Goal: Transaction & Acquisition: Subscribe to service/newsletter

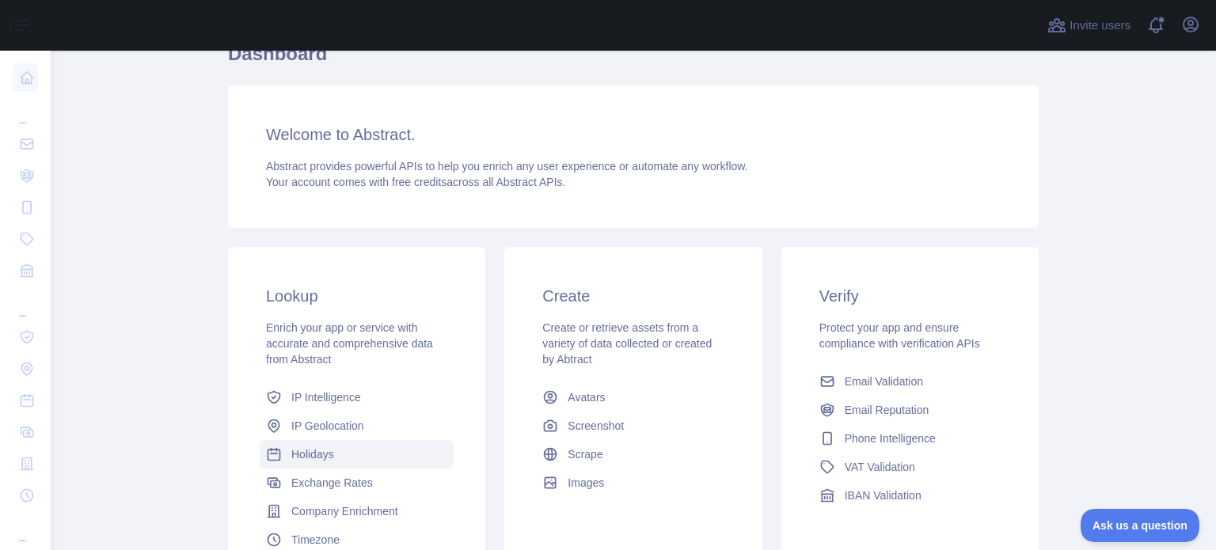
click at [299, 458] on span "Holidays" at bounding box center [312, 455] width 43 height 16
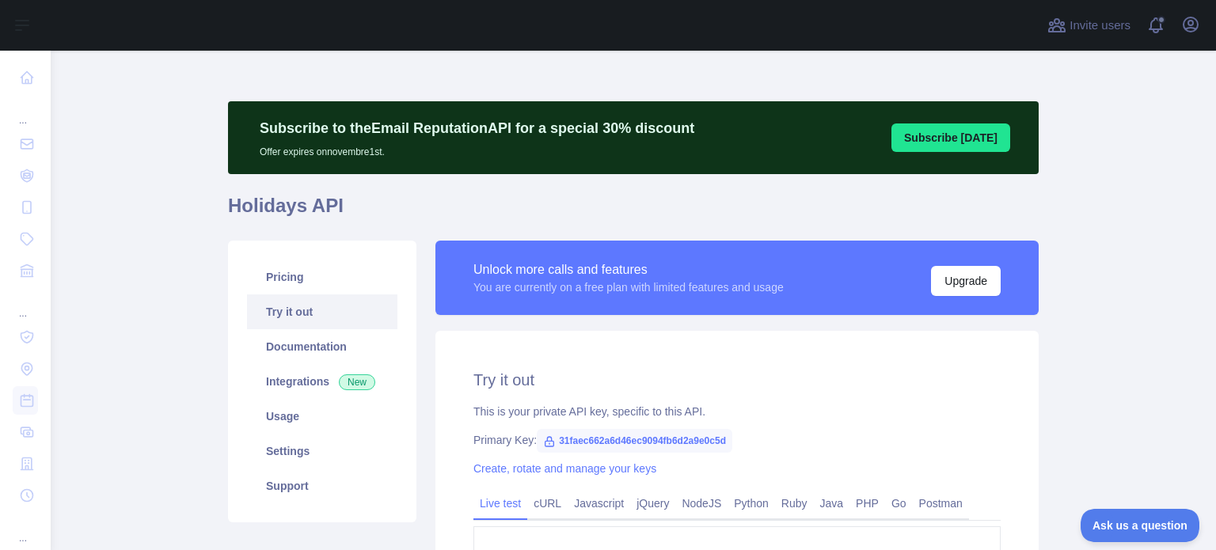
click at [262, 298] on link "Try it out" at bounding box center [322, 312] width 150 height 35
click at [261, 287] on link "Pricing" at bounding box center [322, 277] width 150 height 35
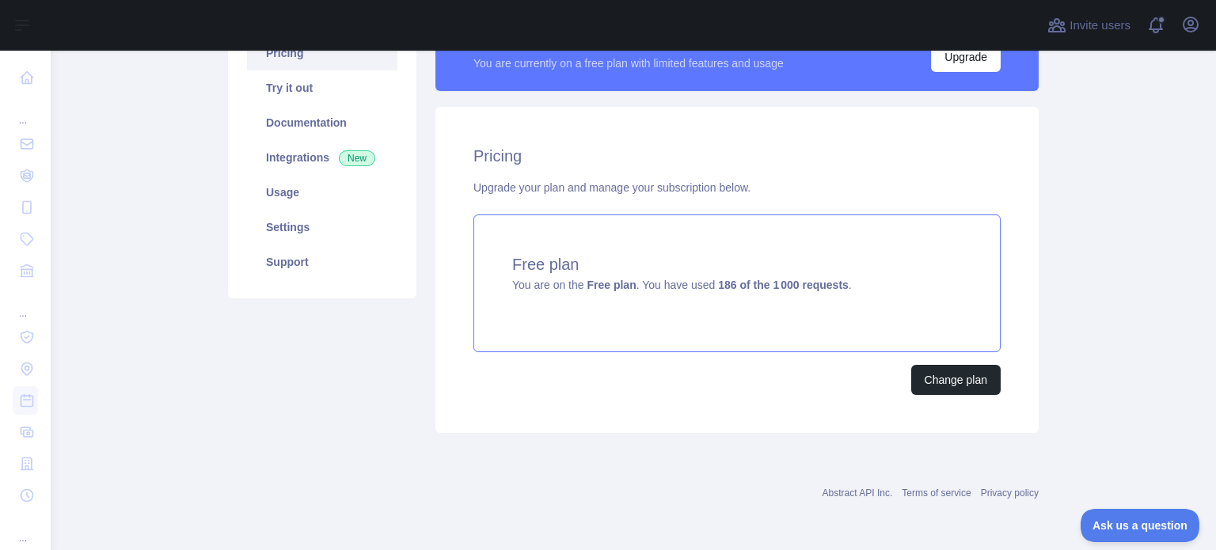
scroll to position [223, 0]
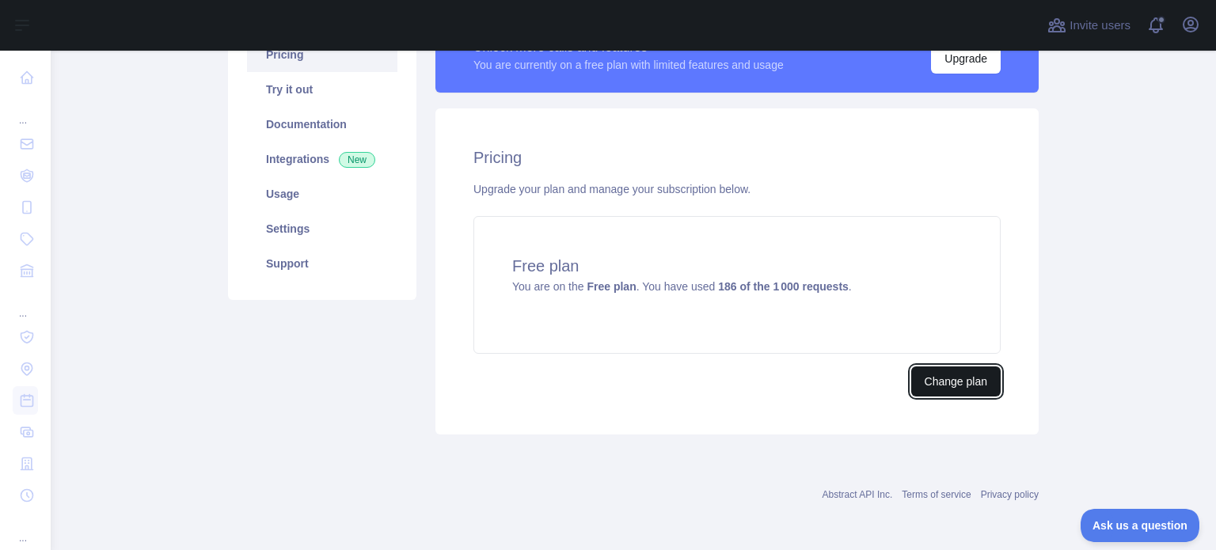
click at [957, 389] on button "Change plan" at bounding box center [955, 382] width 89 height 30
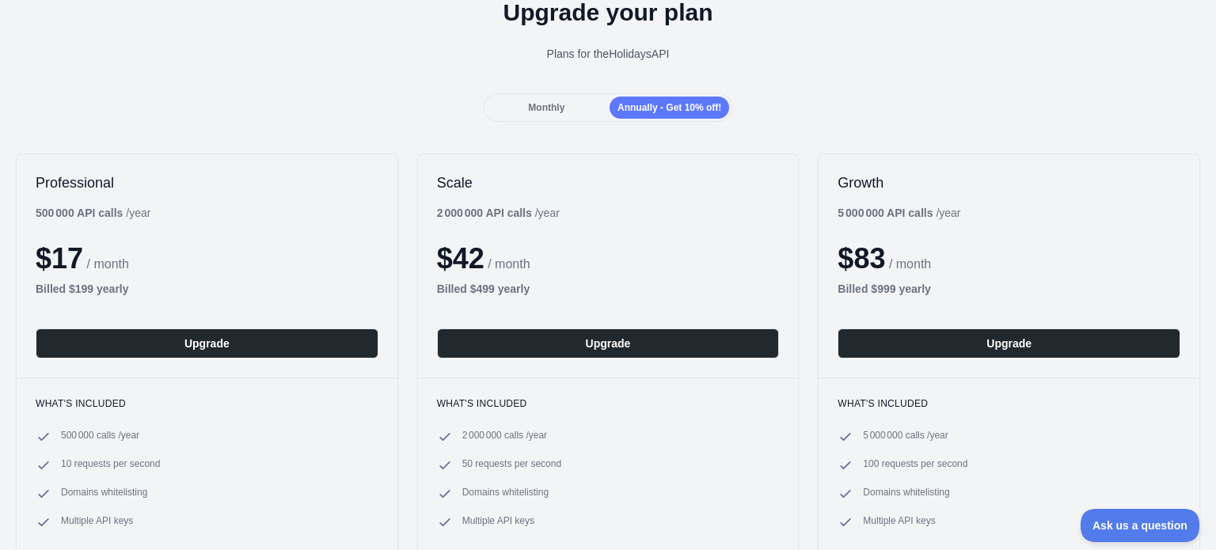
scroll to position [317, 0]
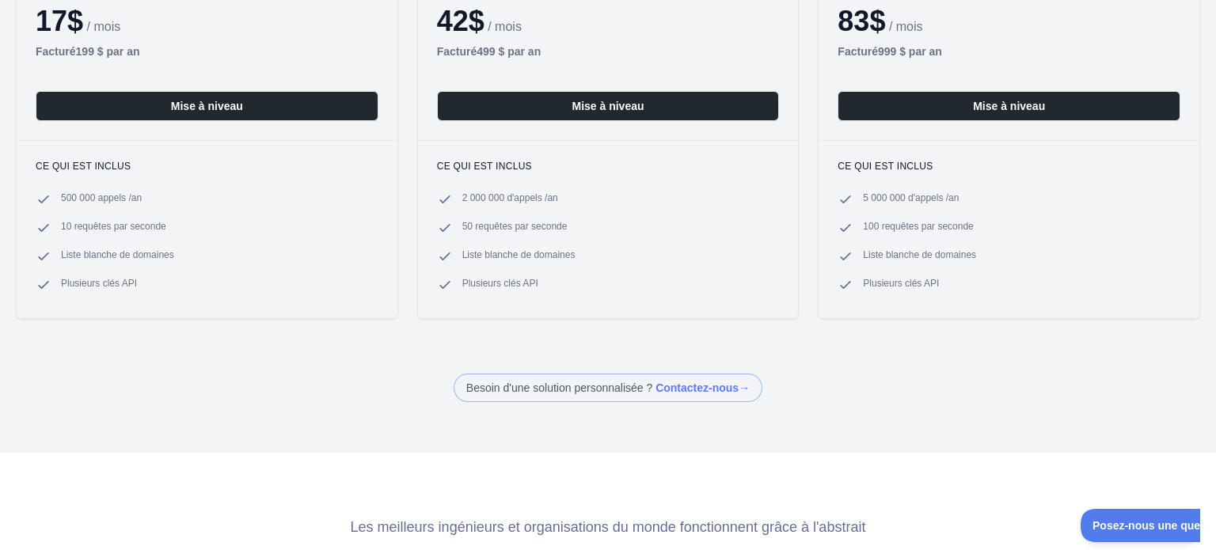
click at [936, 337] on div "Dos Mettez à niveau votre forfait Plans pour l' API des vacances Mensuel Annuel…" at bounding box center [608, 46] width 1216 height 713
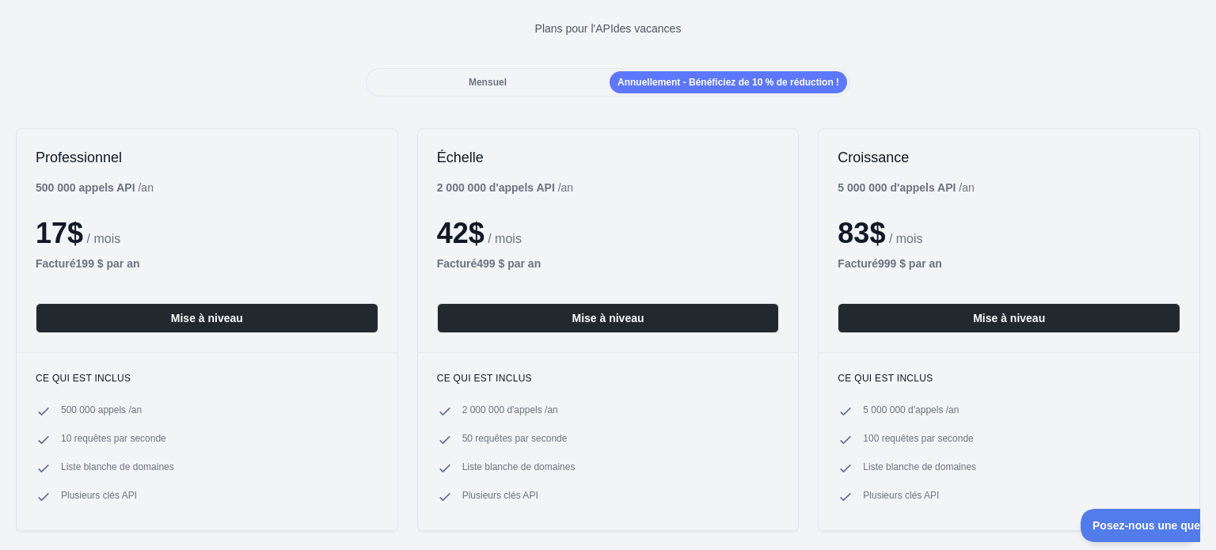
scroll to position [79, 0]
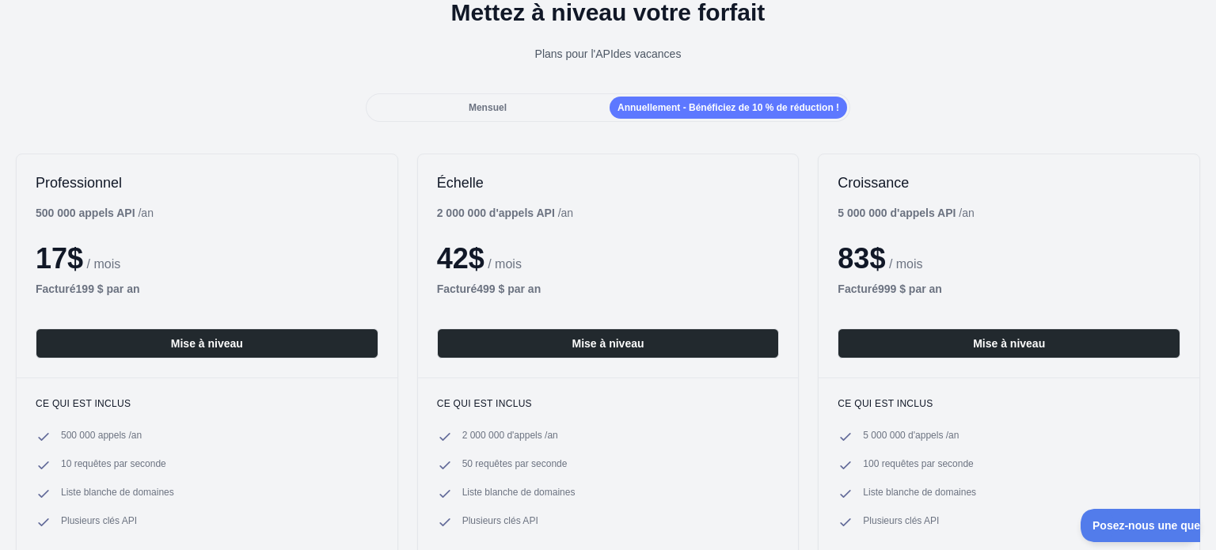
click at [553, 113] on div "Mensuel" at bounding box center [488, 108] width 238 height 22
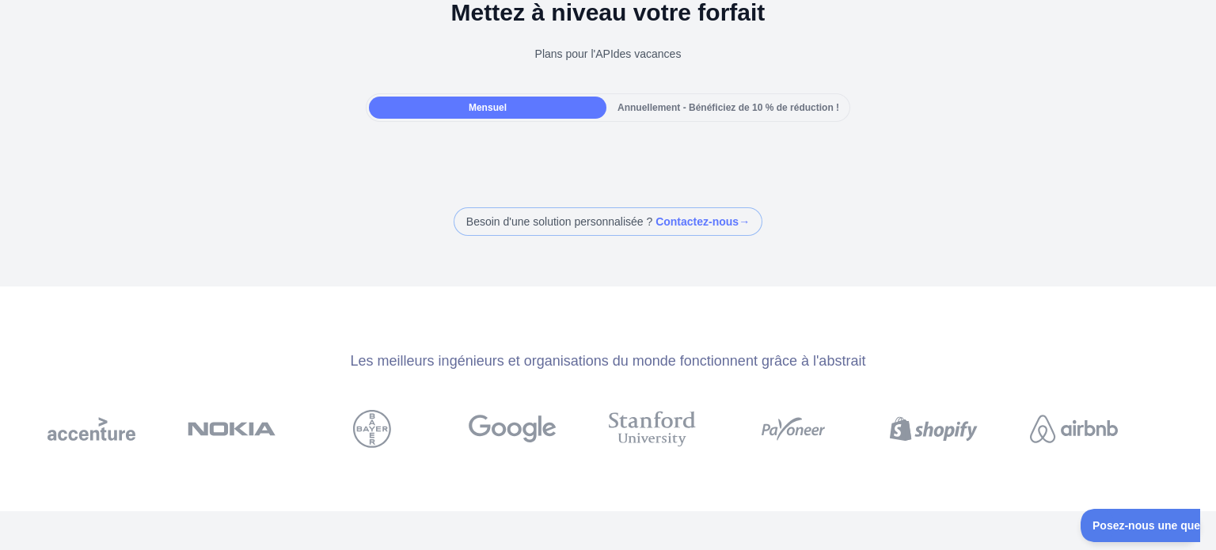
click at [656, 110] on font "Annuellement - Bénéficiez de 10 % de réduction !" at bounding box center [729, 107] width 222 height 11
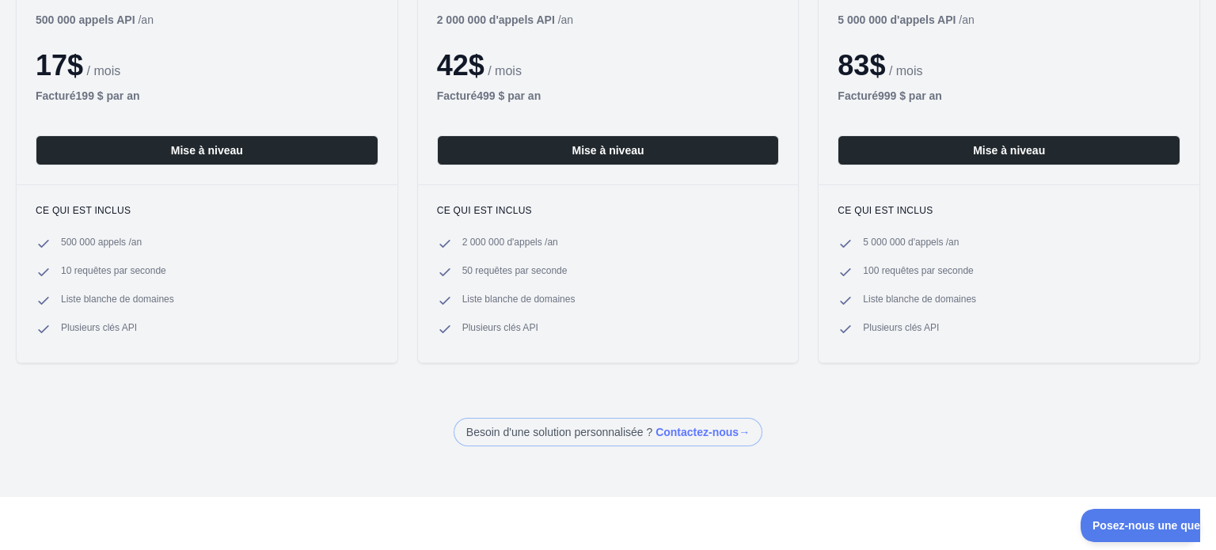
scroll to position [317, 0]
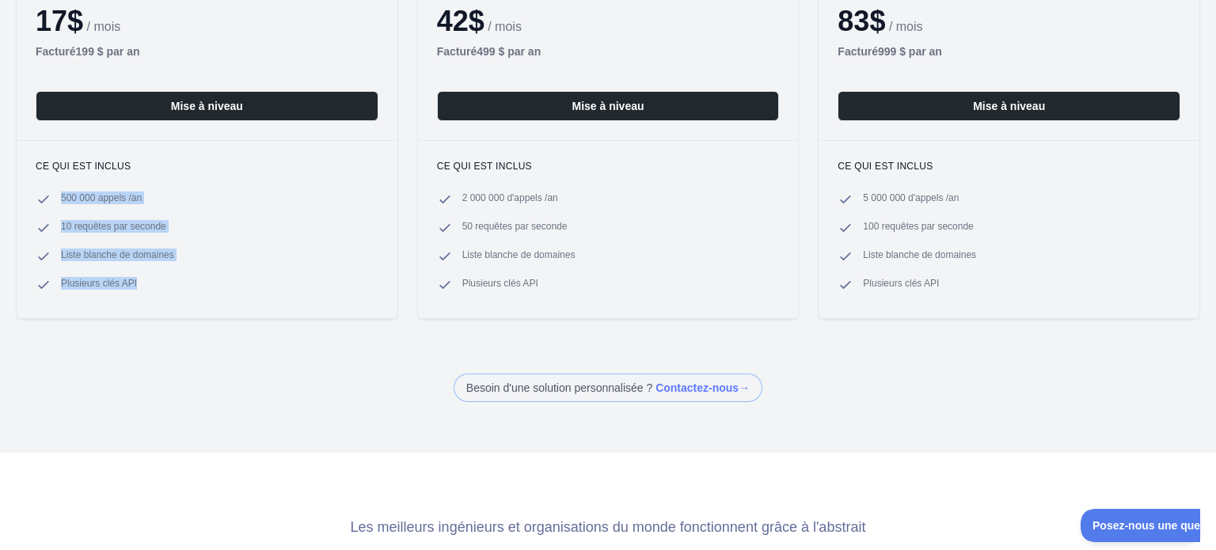
drag, startPoint x: 57, startPoint y: 186, endPoint x: 135, endPoint y: 324, distance: 158.5
click at [135, 324] on div "Professionnel 500 000 appels API / an 17 $ / mois Facturé 199 $ par an Mise à n…" at bounding box center [608, 118] width 1216 height 436
click at [239, 243] on ul "500 000 appels / an 10 requêtes par seconde Liste blanche de domaines Plusieurs…" at bounding box center [207, 242] width 343 height 101
drag, startPoint x: 209, startPoint y: 259, endPoint x: 150, endPoint y: 287, distance: 65.2
click at [150, 287] on ul "500 000 appels / an 10 requêtes par seconde Liste blanche de domaines Plusieurs…" at bounding box center [207, 242] width 343 height 101
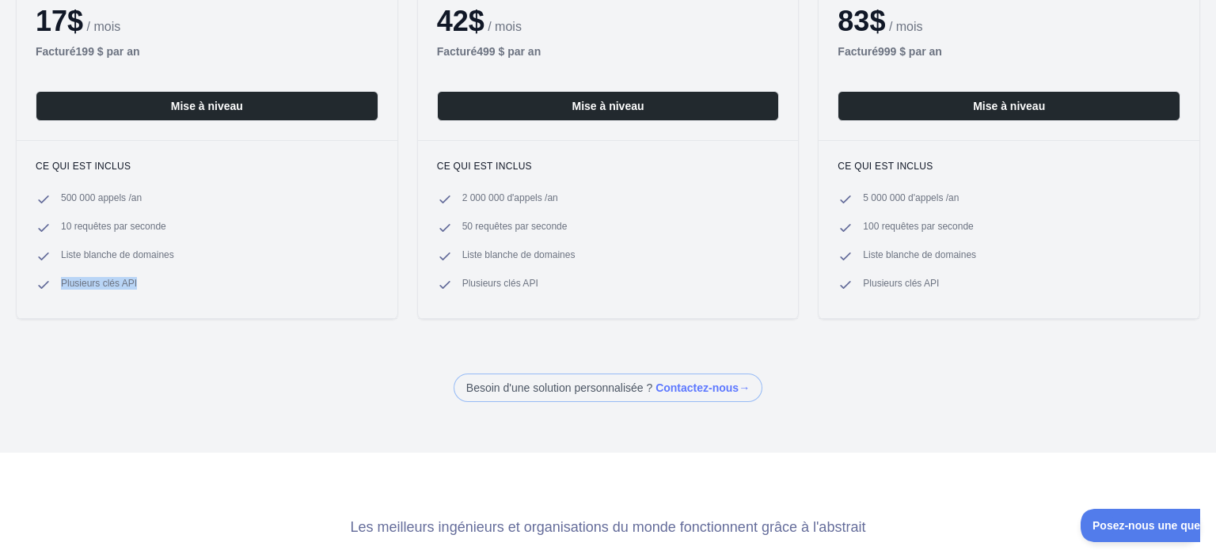
click at [159, 285] on li "Plusieurs clés API" at bounding box center [207, 285] width 343 height 16
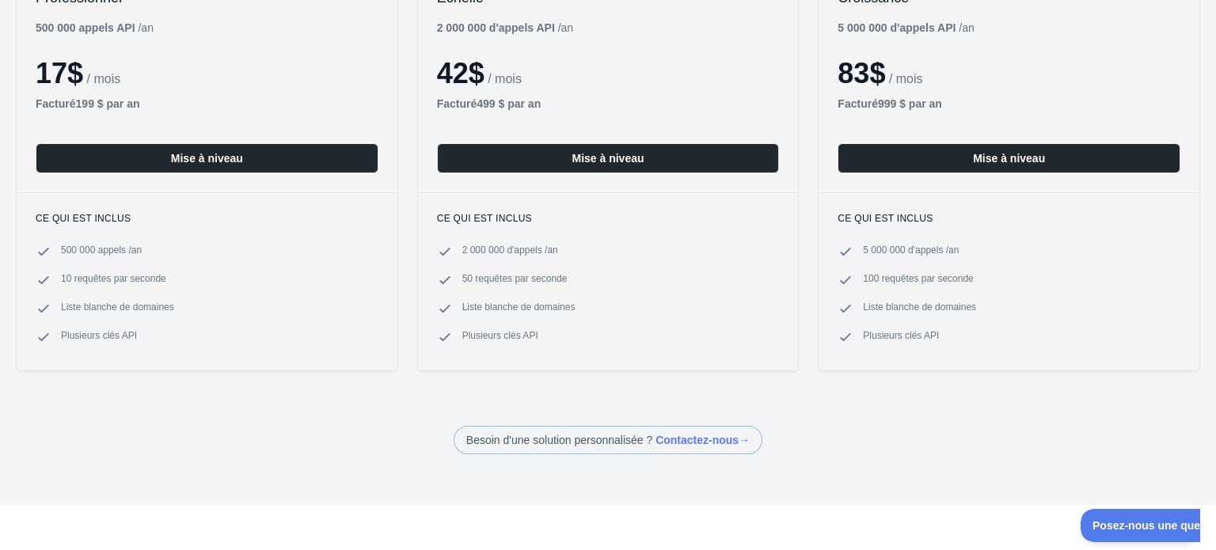
scroll to position [238, 0]
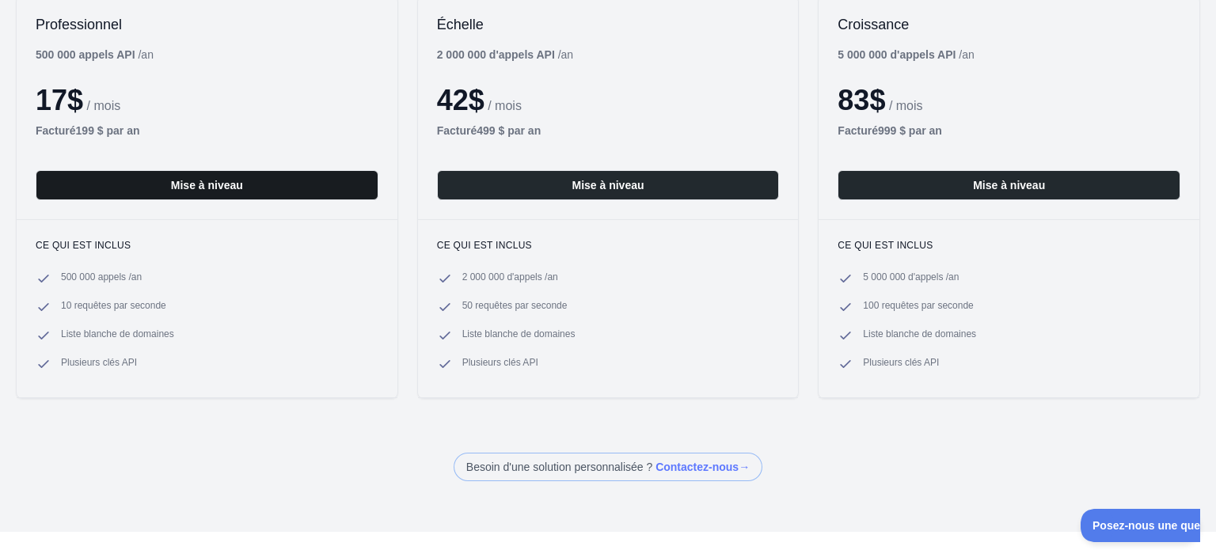
click at [146, 186] on button "Mise à niveau" at bounding box center [207, 185] width 343 height 30
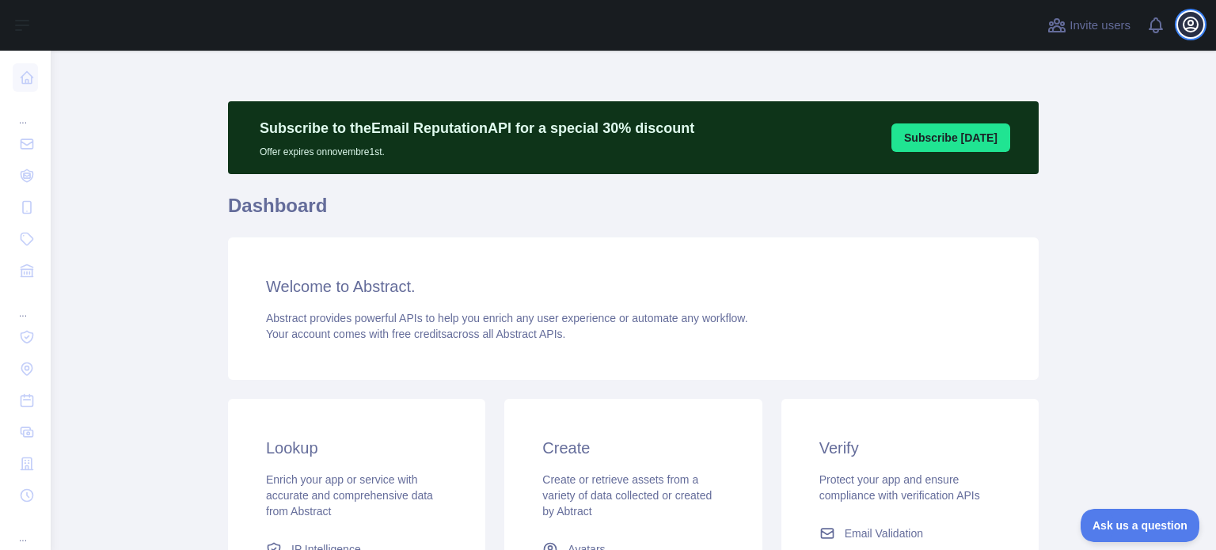
click at [1191, 25] on icon "button" at bounding box center [1191, 24] width 14 height 14
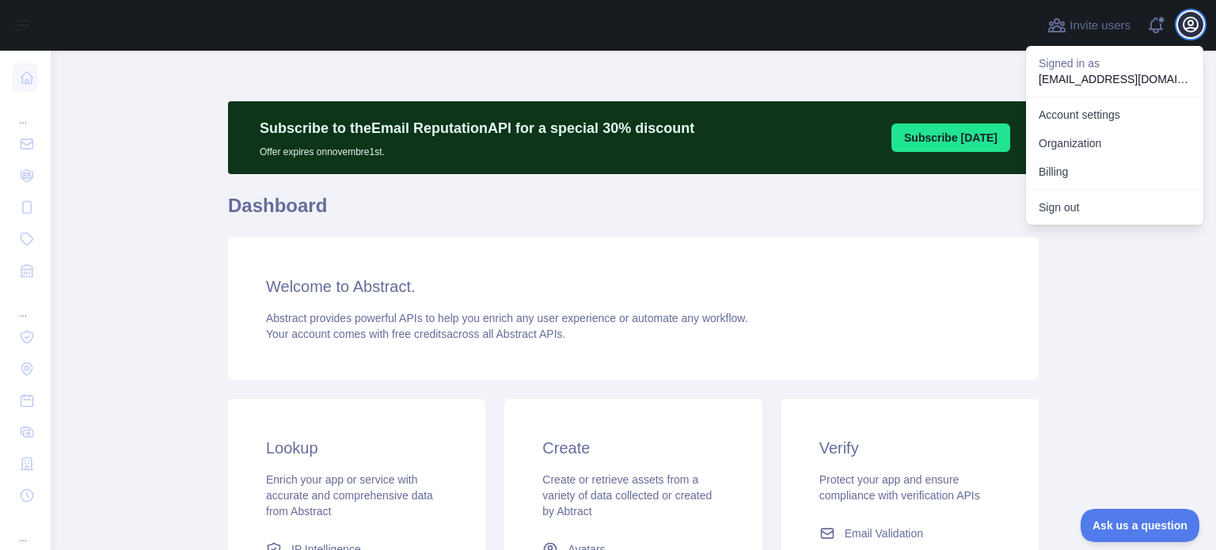
click at [1191, 25] on icon "button" at bounding box center [1191, 24] width 14 height 14
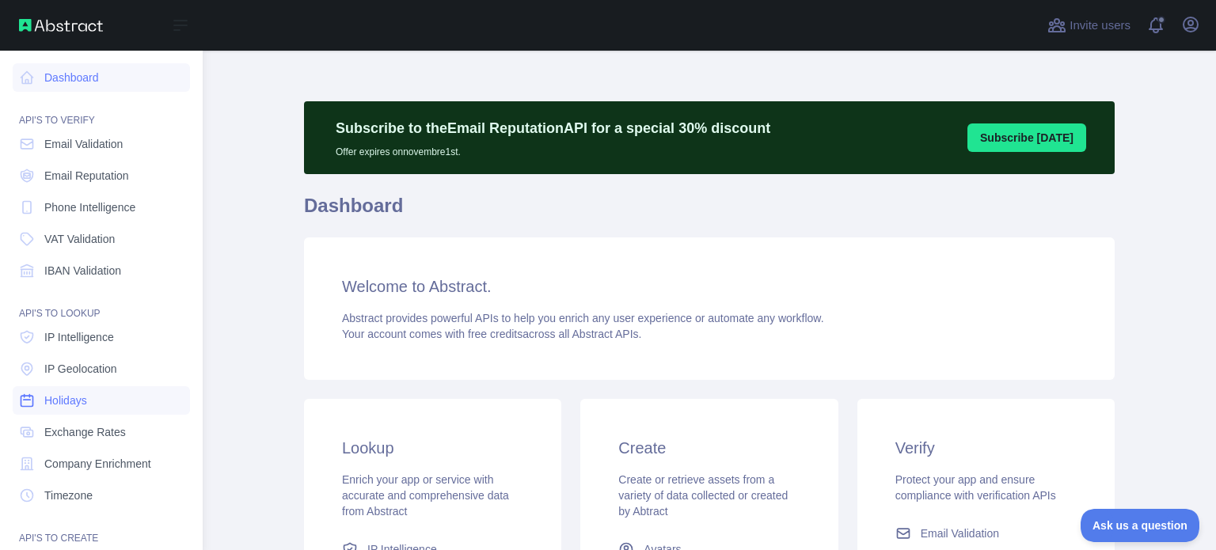
click at [82, 413] on link "Holidays" at bounding box center [101, 400] width 177 height 29
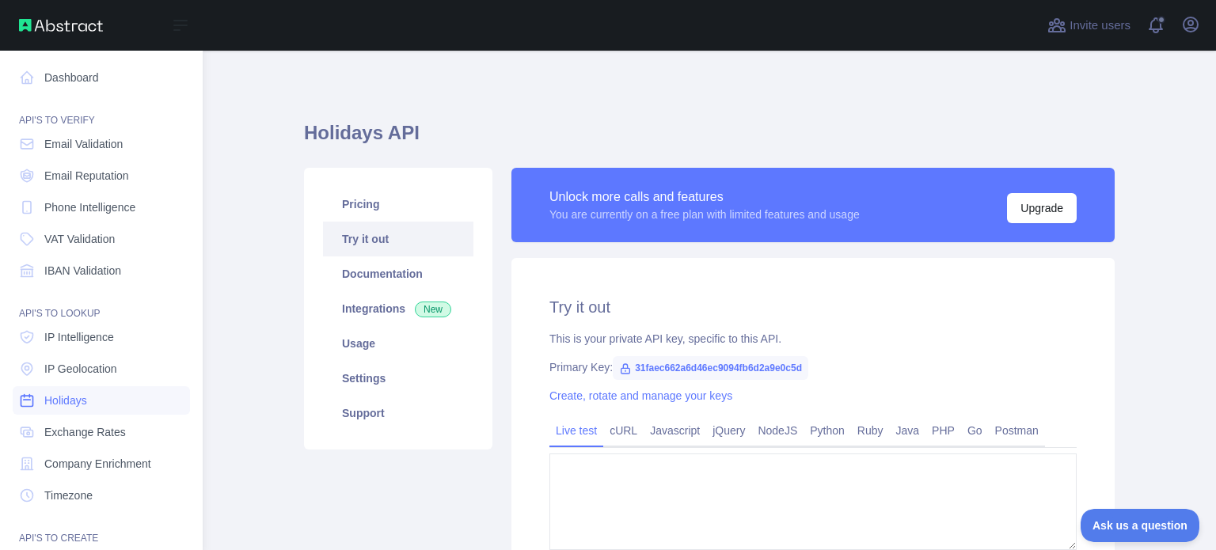
type textarea "**********"
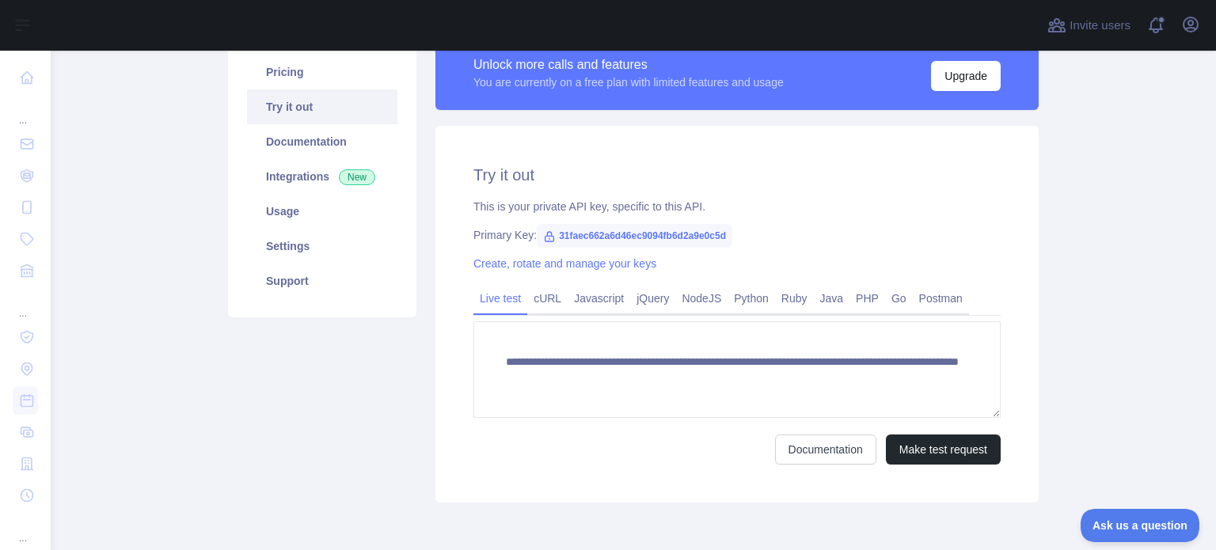
scroll to position [273, 0]
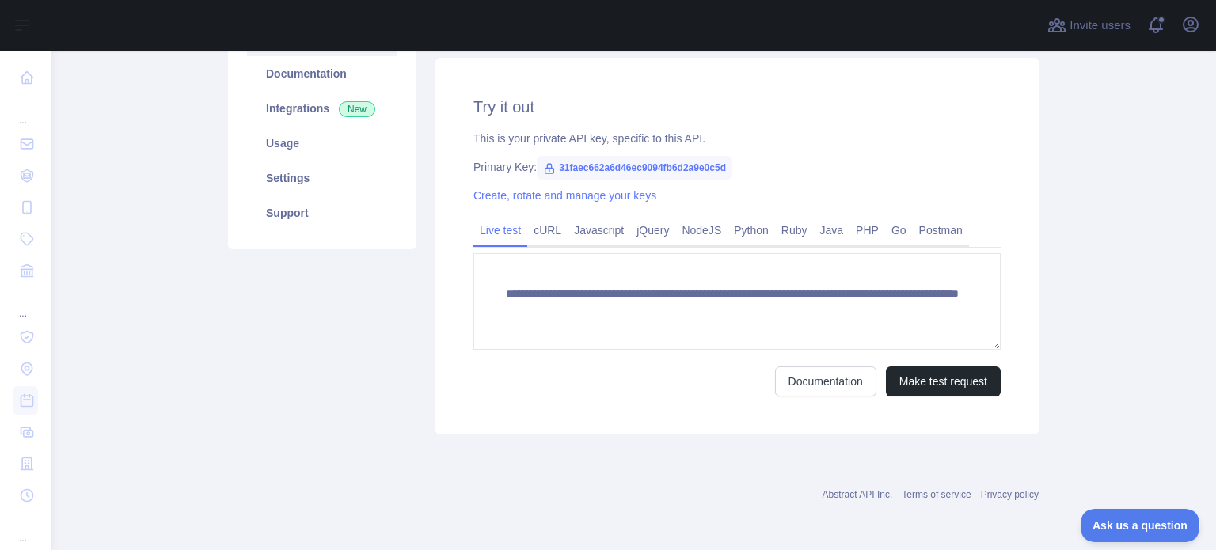
click at [319, 413] on div "Pricing Try it out Documentation Integrations New Usage Settings Support" at bounding box center [322, 201] width 207 height 467
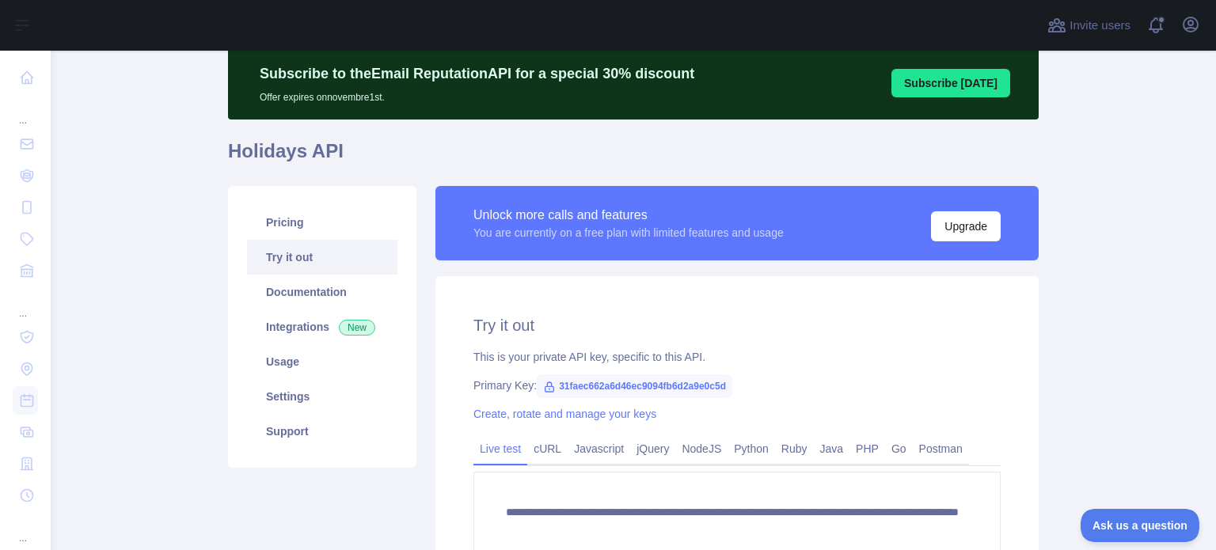
scroll to position [0, 0]
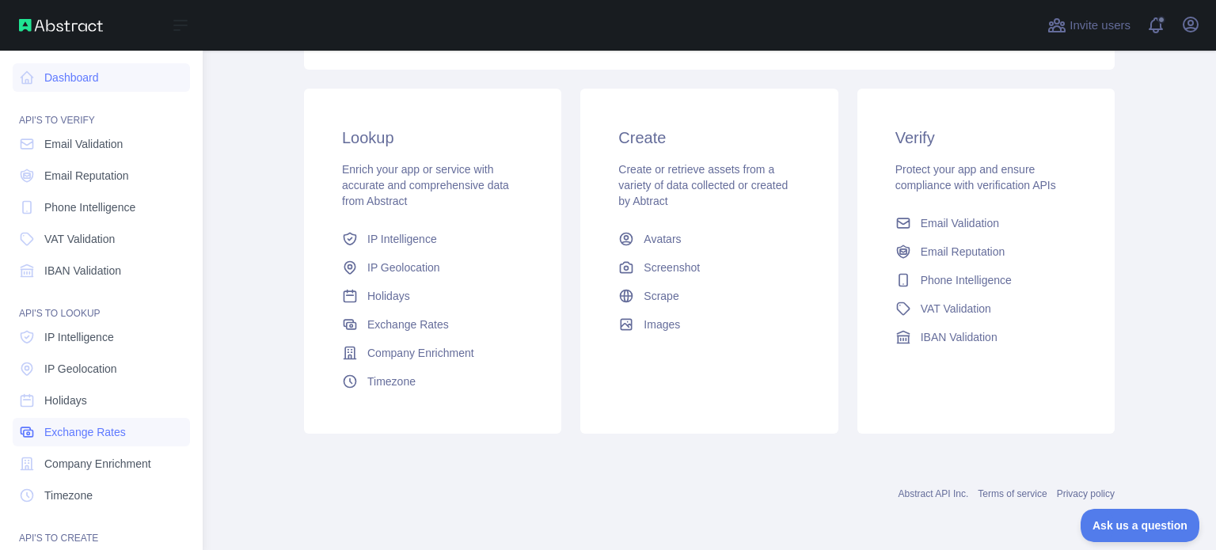
scroll to position [79, 0]
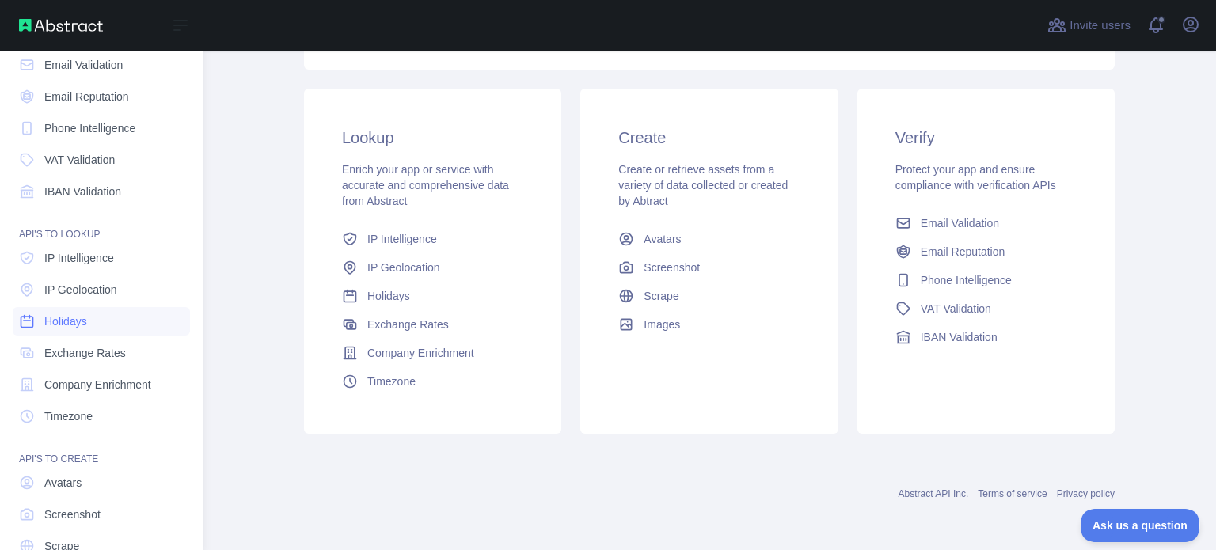
click at [57, 325] on span "Holidays" at bounding box center [65, 322] width 43 height 16
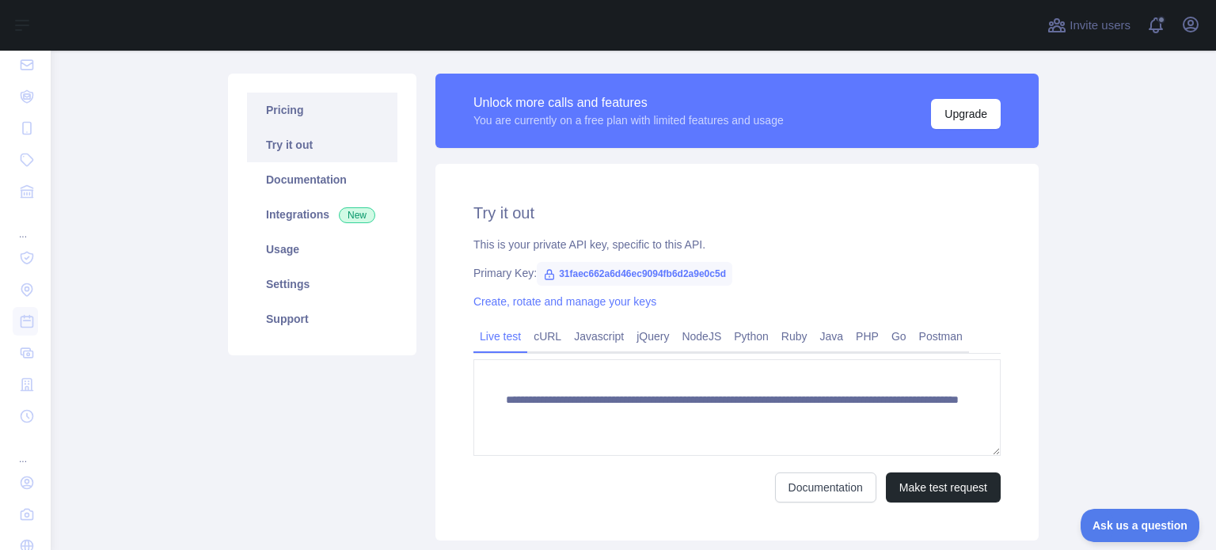
scroll to position [36, 0]
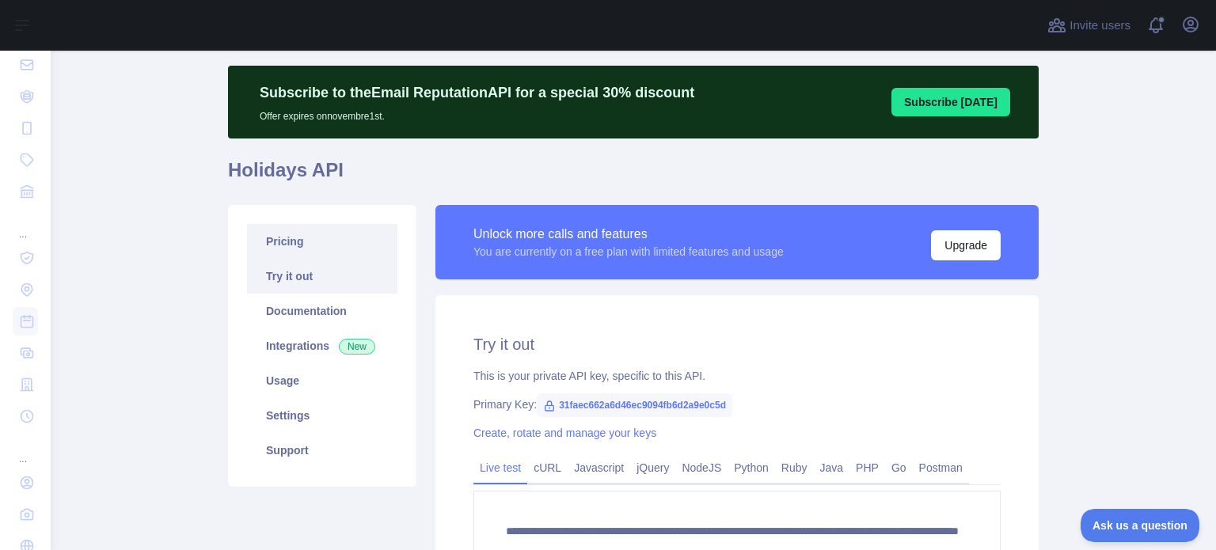
click at [288, 251] on link "Pricing" at bounding box center [322, 241] width 150 height 35
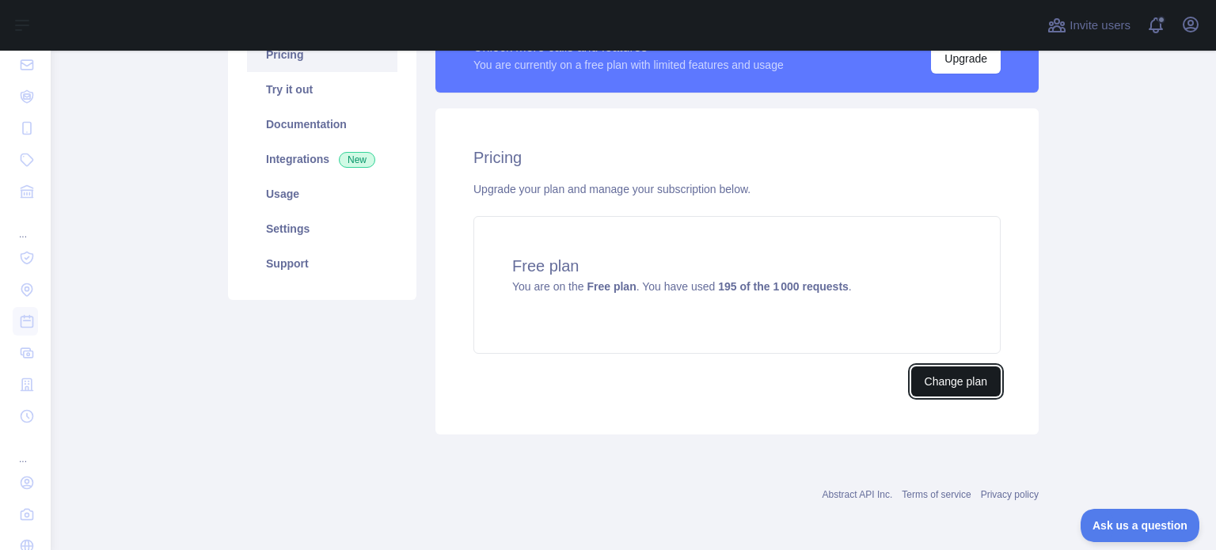
click at [911, 367] on button "Change plan" at bounding box center [955, 382] width 89 height 30
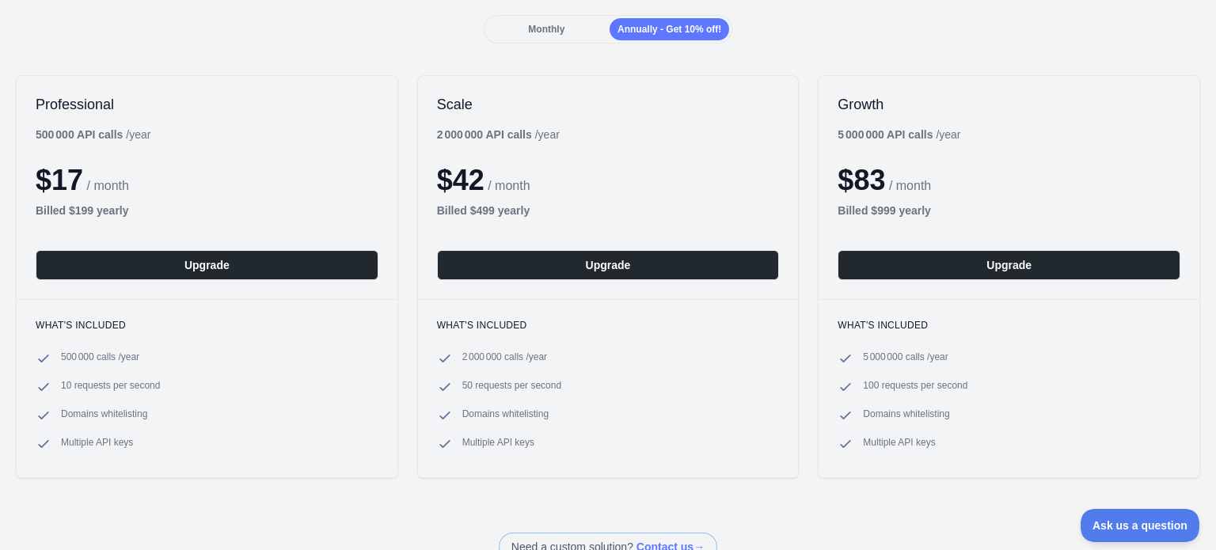
scroll to position [158, 0]
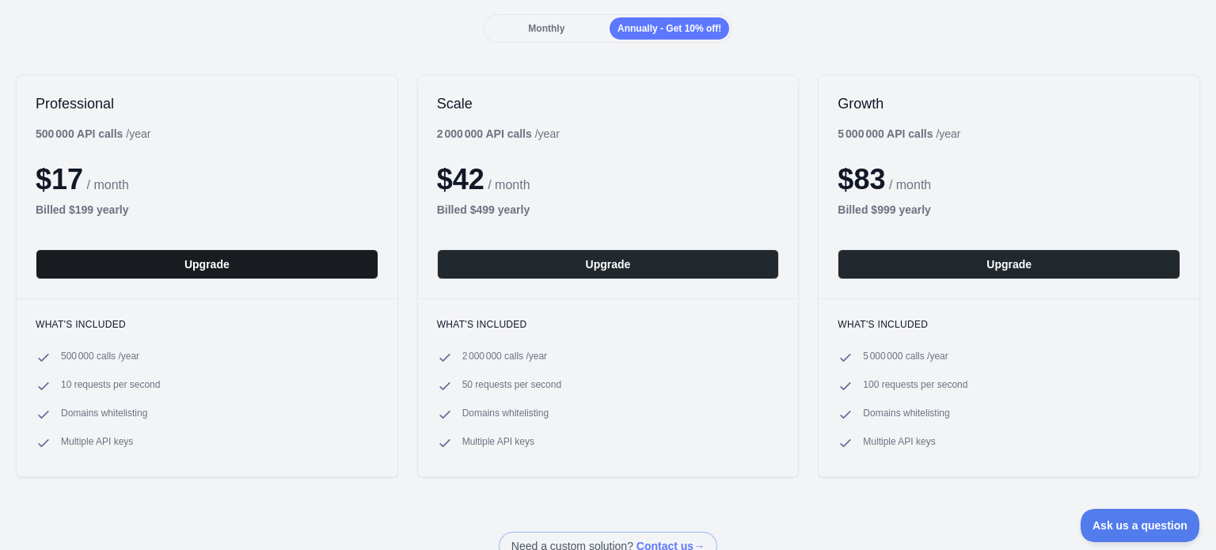
click at [131, 259] on button "Upgrade" at bounding box center [207, 264] width 343 height 30
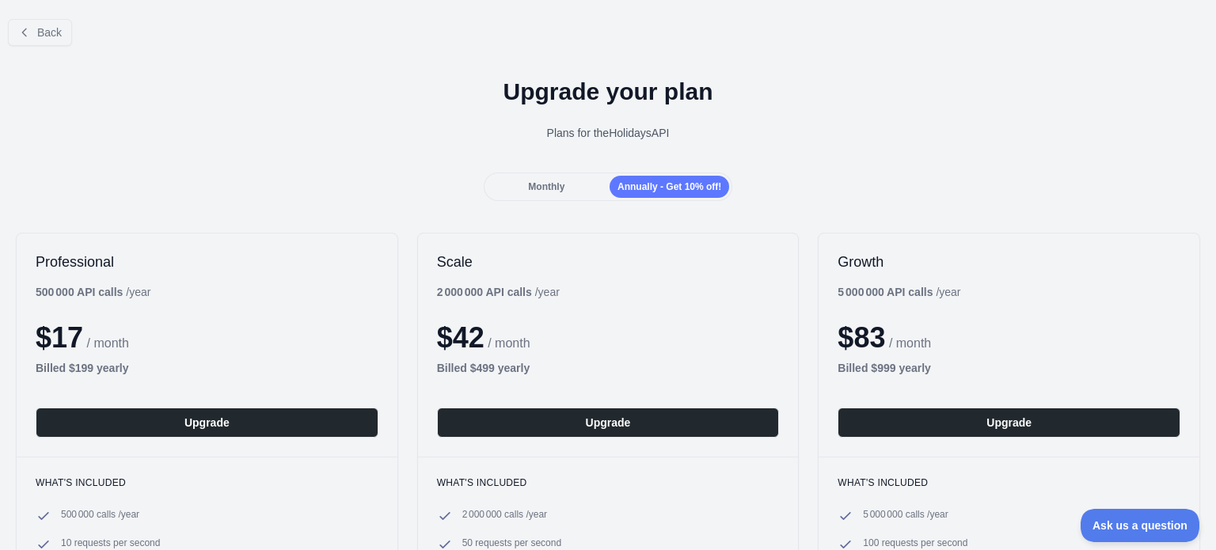
click at [573, 190] on div "Monthly" at bounding box center [547, 187] width 120 height 22
